Goal: Transaction & Acquisition: Download file/media

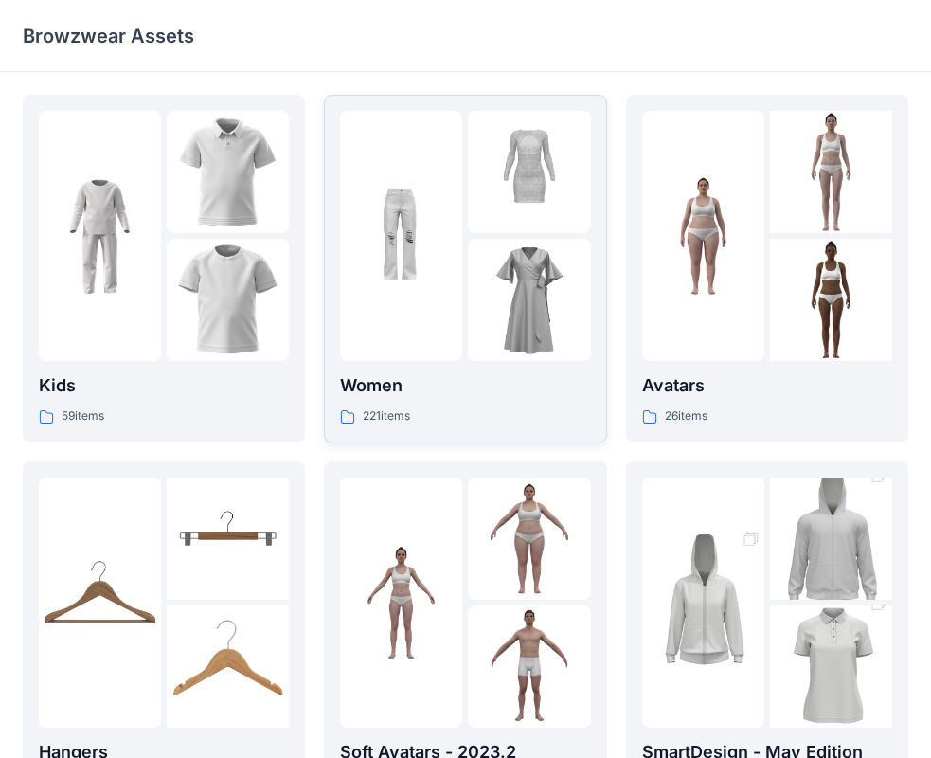
click at [401, 377] on p "Women" at bounding box center [465, 385] width 250 height 27
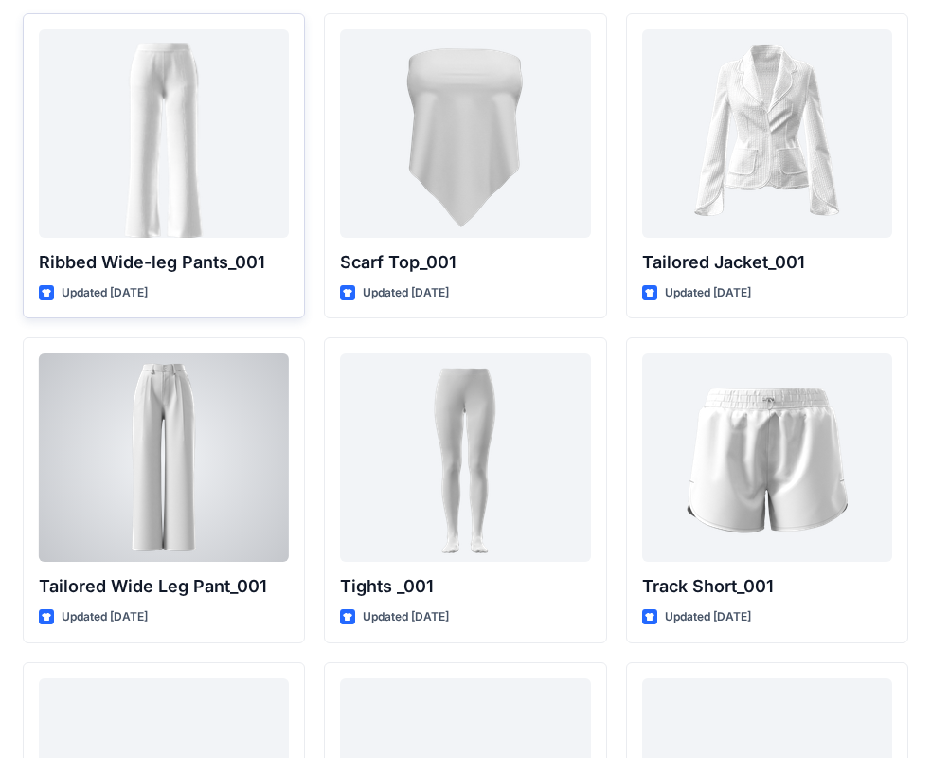
scroll to position [21077, 0]
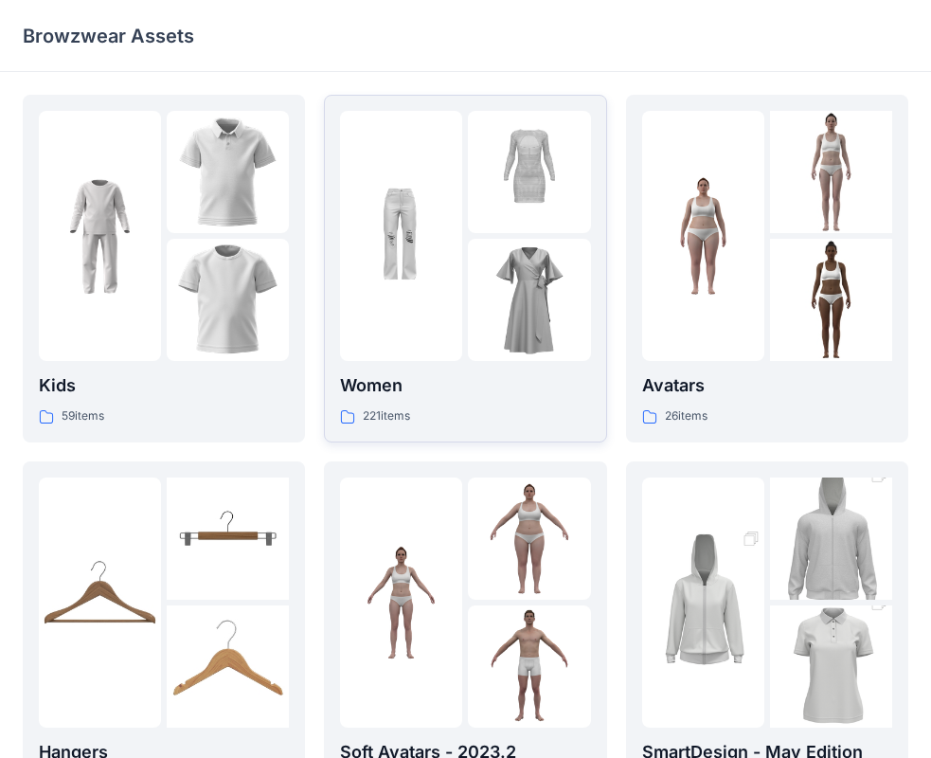
click at [529, 319] on img at bounding box center [529, 300] width 122 height 122
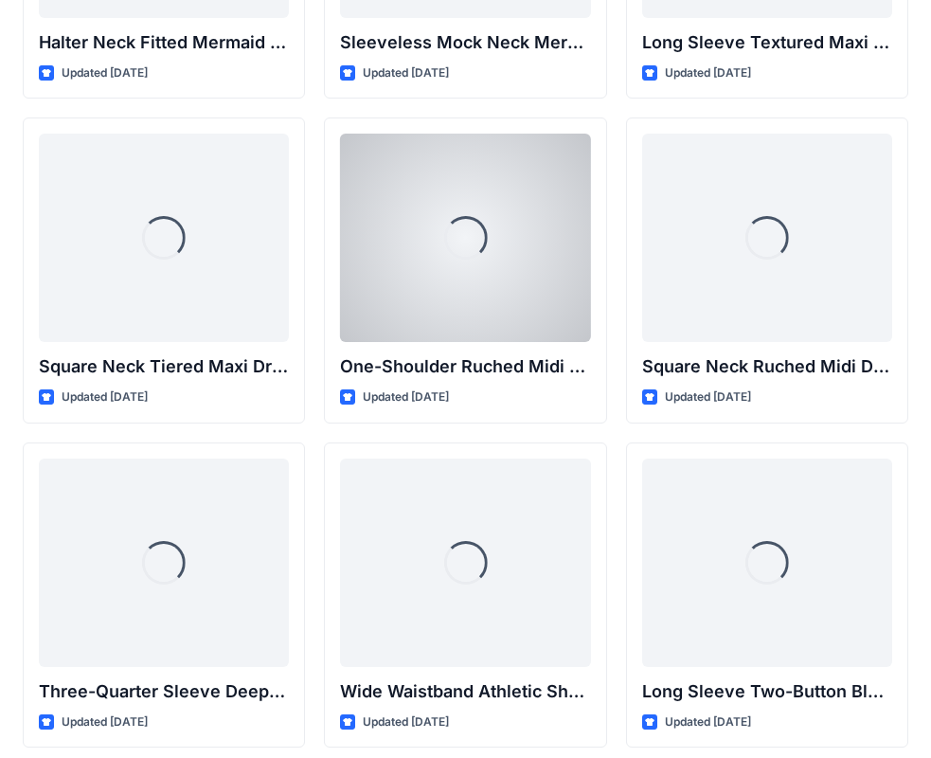
scroll to position [1843, 0]
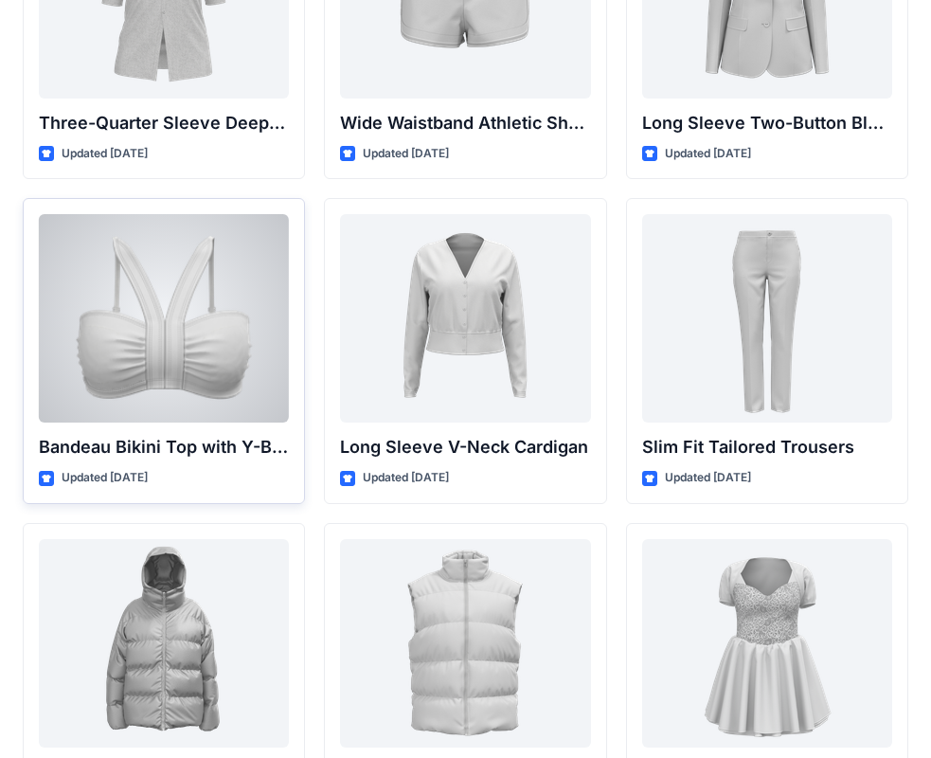
click at [193, 387] on div at bounding box center [164, 318] width 250 height 208
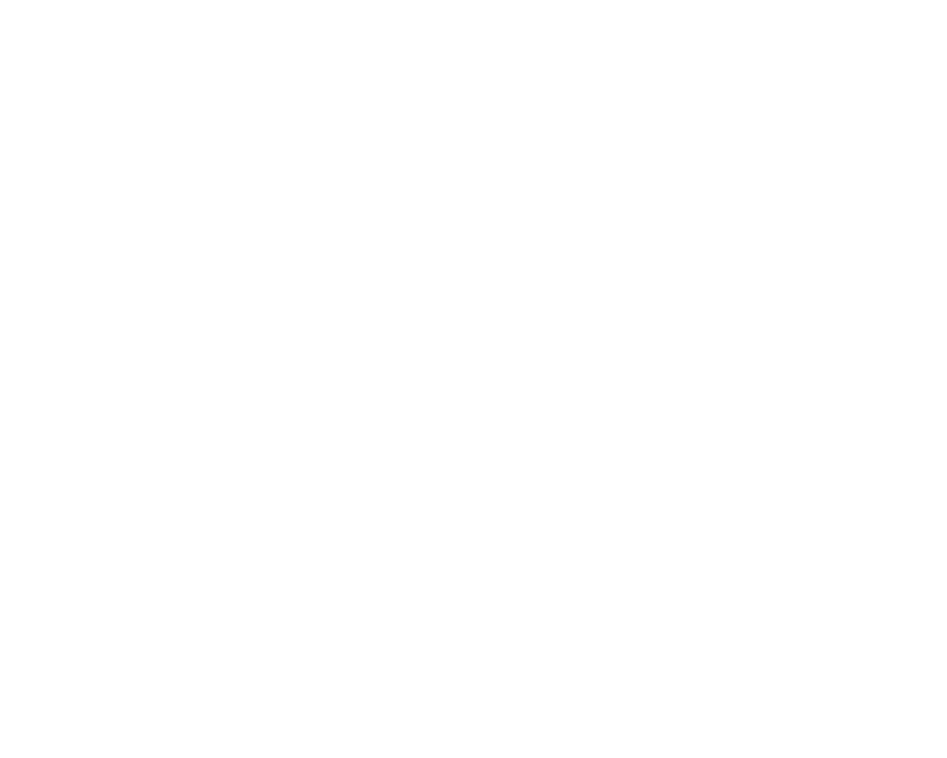
click at [193, 387] on div at bounding box center [473, 379] width 947 height 758
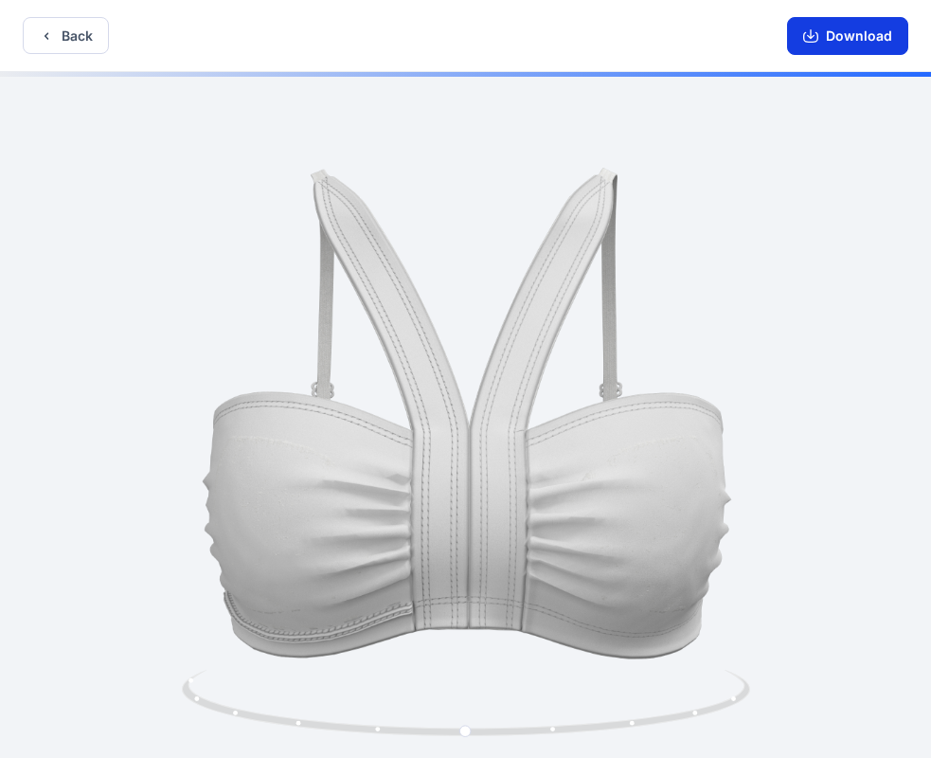
click at [863, 23] on button "Download" at bounding box center [847, 36] width 121 height 38
